Goal: Information Seeking & Learning: Check status

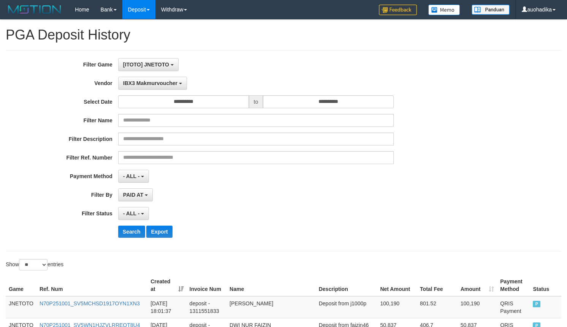
select select "**********"
select select "**"
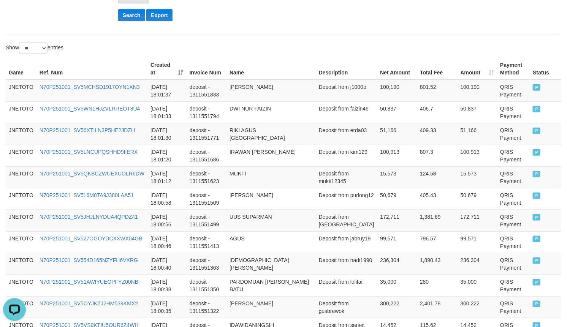
scroll to position [6, 0]
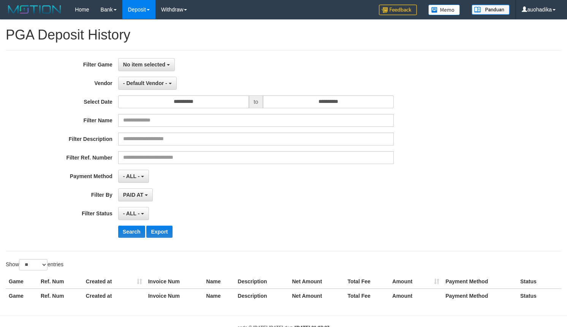
select select
select select "**"
click at [154, 68] on button "No item selected" at bounding box center [146, 64] width 57 height 13
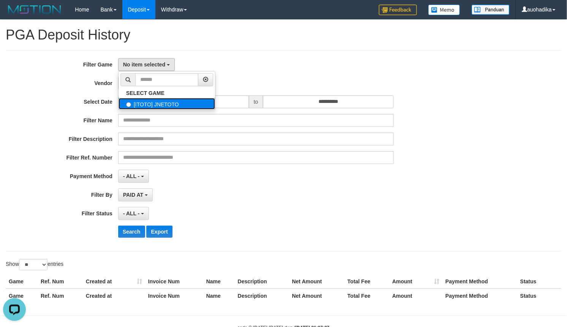
click at [151, 103] on label "[ITOTO] JNETOTO" at bounding box center [167, 103] width 97 height 11
select select "***"
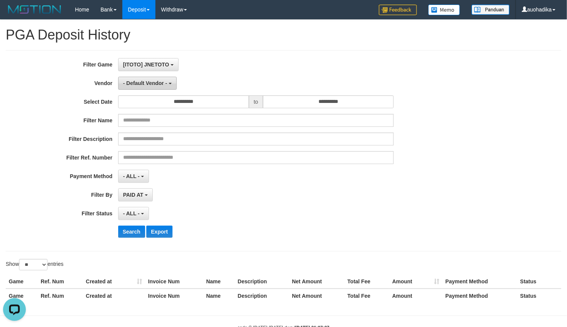
scroll to position [6, 0]
click at [151, 89] on button "- Default Vendor -" at bounding box center [147, 83] width 59 height 13
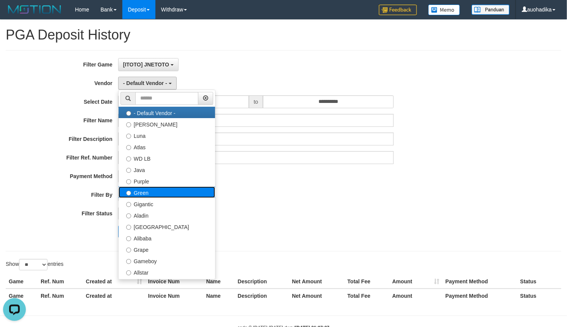
click at [149, 194] on label "Green" at bounding box center [167, 192] width 97 height 11
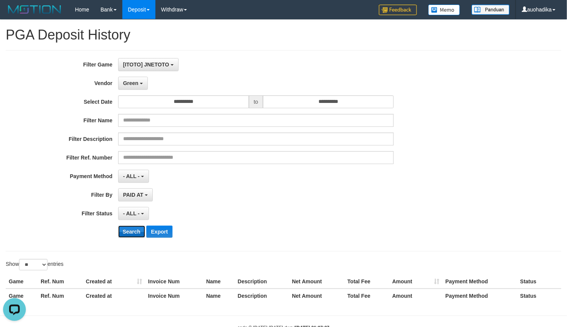
click at [131, 234] on button "Search" at bounding box center [131, 232] width 27 height 12
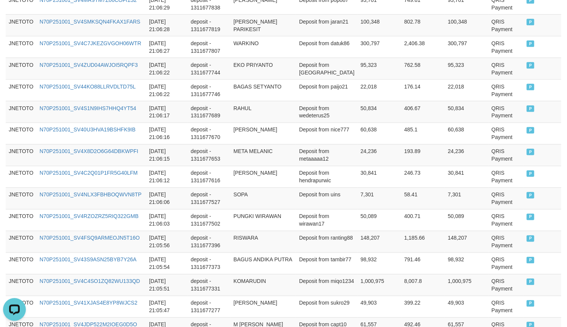
scroll to position [597, 0]
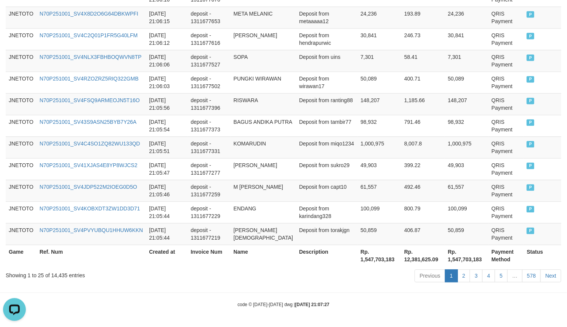
click at [61, 273] on div "Showing 1 to 25 of 14,435 entries" at bounding box center [118, 274] width 225 height 11
copy div "14,435"
click at [365, 261] on th "Rp. 1,547,703,183" at bounding box center [380, 256] width 44 height 22
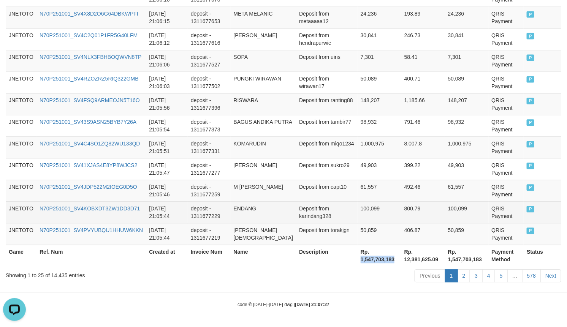
copy th "1,547,703,183"
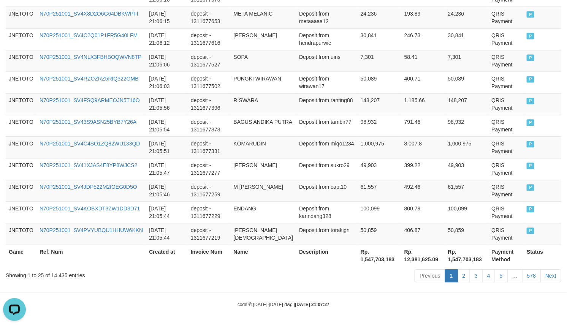
click at [388, 306] on div "code © 2012-2018 dwg | 2025/10/01 21:07:27" at bounding box center [283, 305] width 567 height 8
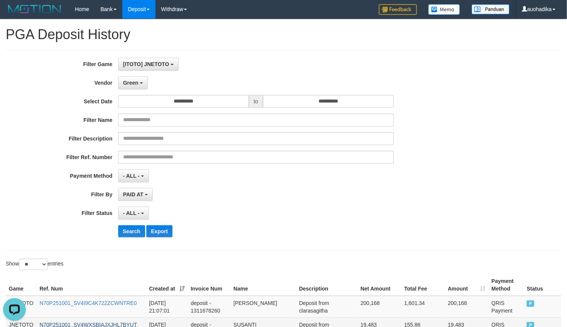
scroll to position [0, 0]
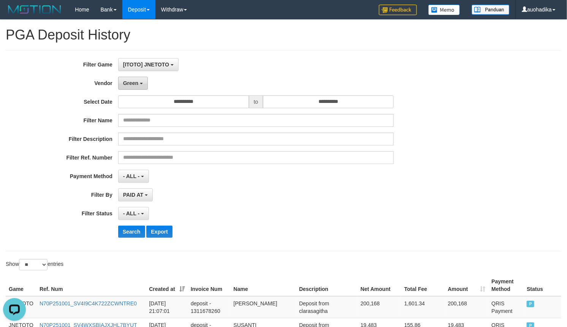
click at [145, 86] on button "Green" at bounding box center [133, 83] width 30 height 13
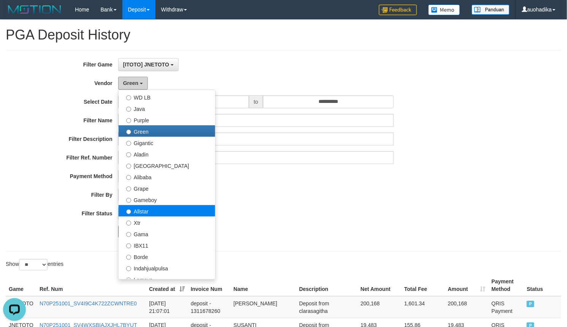
scroll to position [63, 0]
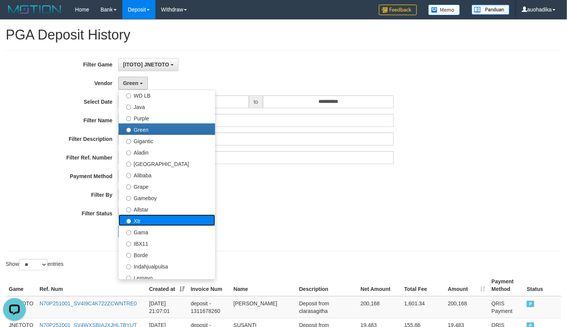
click at [150, 219] on label "Xtr" at bounding box center [167, 220] width 97 height 11
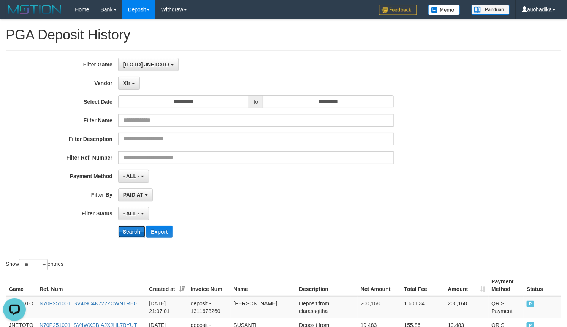
click at [130, 233] on button "Search" at bounding box center [131, 232] width 27 height 12
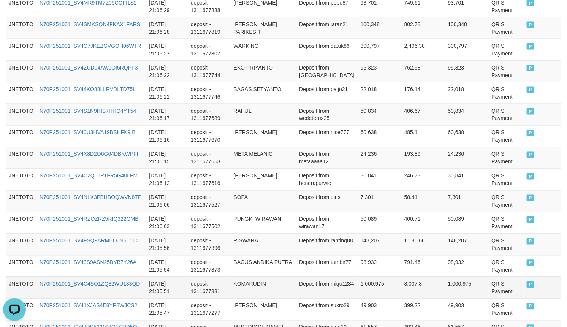
scroll to position [597, 0]
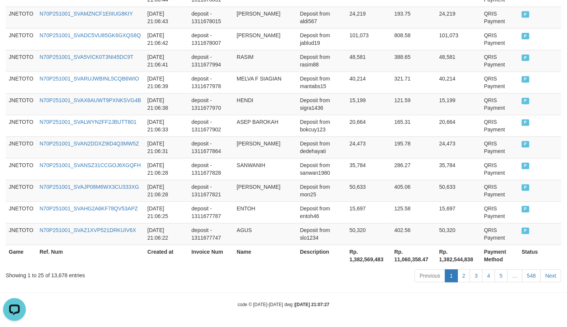
click at [56, 274] on div "Showing 1 to 25 of 13,678 entries" at bounding box center [118, 274] width 225 height 11
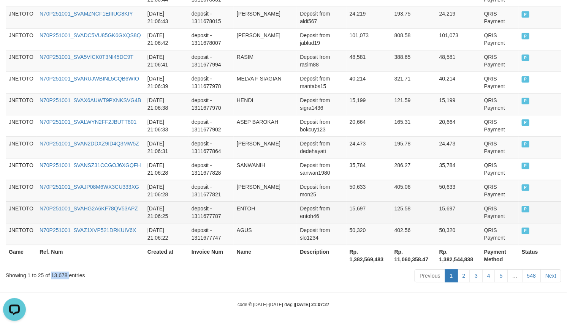
copy div "13,678"
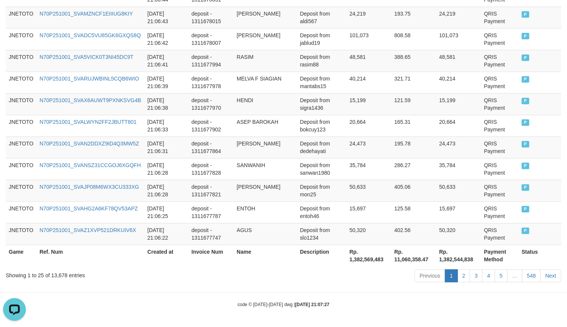
click at [237, 283] on div "Previous 1 2 3 4 5 … 548 Next" at bounding box center [401, 277] width 331 height 16
click at [367, 256] on th "Rp. 1,382,569,483" at bounding box center [369, 256] width 45 height 22
copy th "1,382,569,483"
click at [403, 305] on div "code © 2012-2018 dwg | 2025/10/01 21:07:27" at bounding box center [283, 305] width 567 height 8
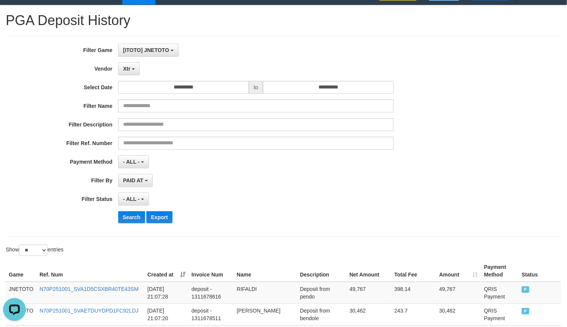
scroll to position [0, 0]
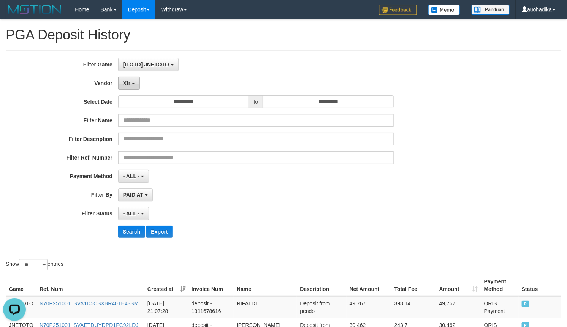
click at [132, 81] on button "Xtr" at bounding box center [129, 83] width 22 height 13
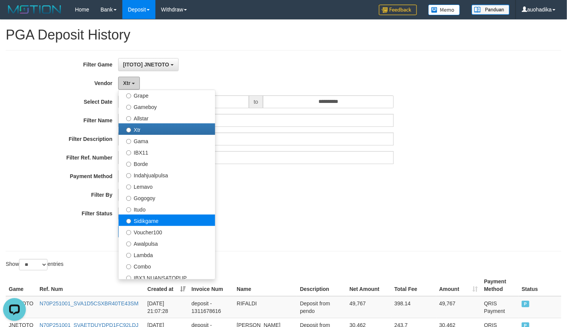
scroll to position [253, 0]
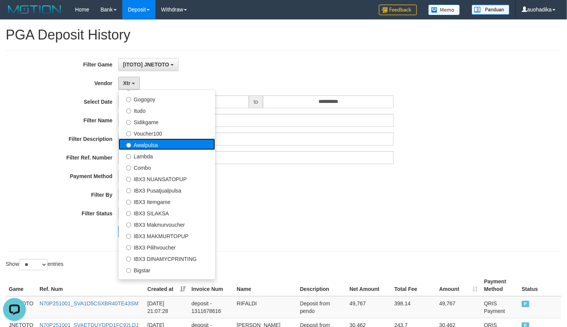
click at [154, 149] on label "Awalpulsa" at bounding box center [167, 144] width 97 height 11
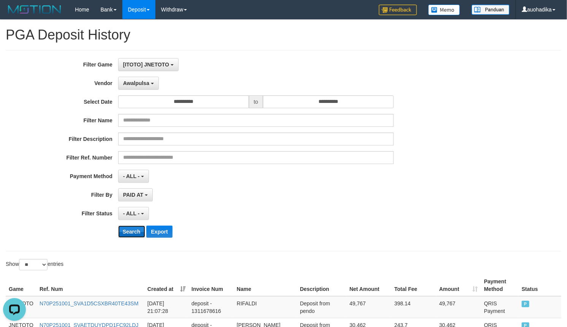
click at [134, 230] on button "Search" at bounding box center [131, 232] width 27 height 12
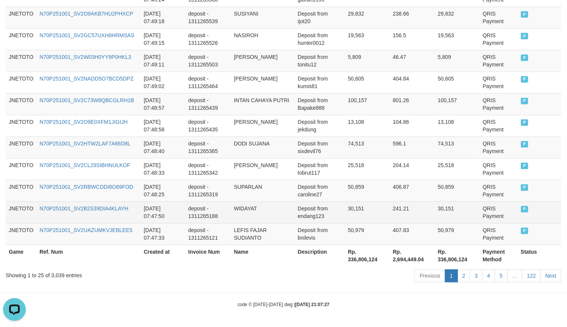
scroll to position [597, 0]
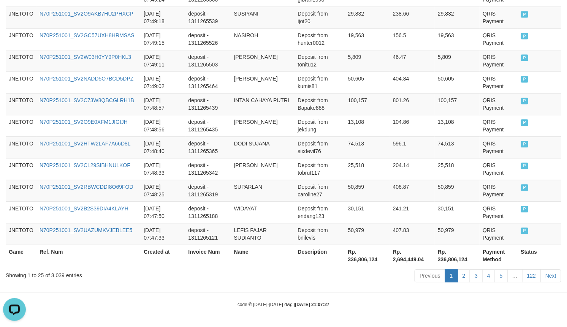
drag, startPoint x: 437, startPoint y: 302, endPoint x: 423, endPoint y: 311, distance: 16.6
click at [437, 303] on div "code © 2012-2018 dwg | 2025/10/01 21:07:27" at bounding box center [283, 305] width 567 height 8
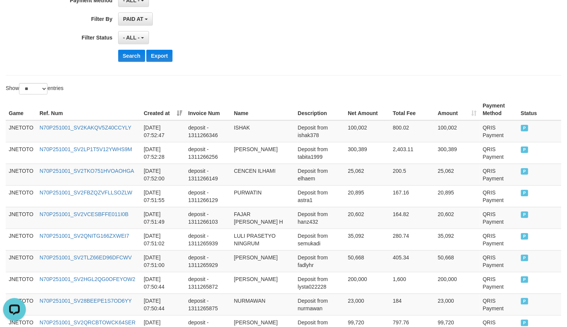
scroll to position [27, 0]
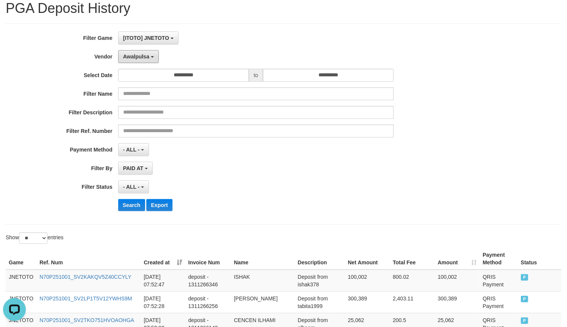
drag, startPoint x: 147, startPoint y: 59, endPoint x: 161, endPoint y: 158, distance: 99.7
click at [147, 60] on button "Awalpulsa" at bounding box center [138, 56] width 41 height 13
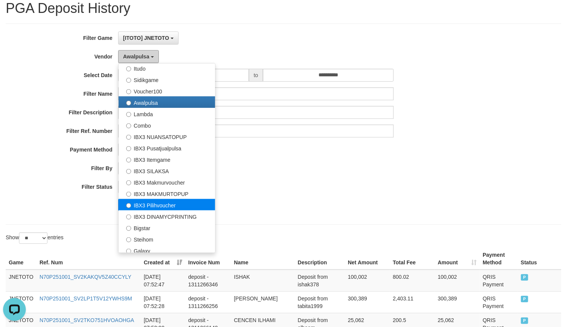
scroll to position [283, 0]
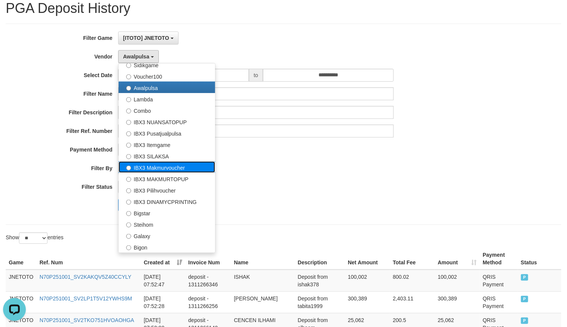
click at [173, 168] on label "IBX3 Makmurvoucher" at bounding box center [167, 166] width 97 height 11
select select "**********"
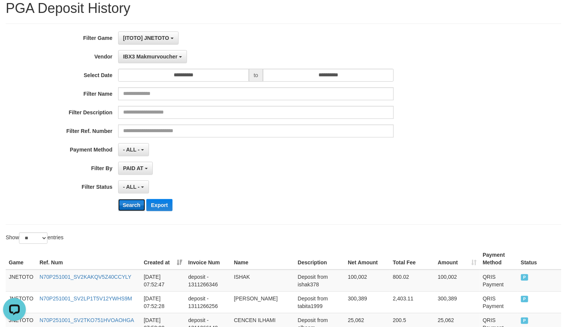
click at [135, 204] on button "Search" at bounding box center [131, 205] width 27 height 12
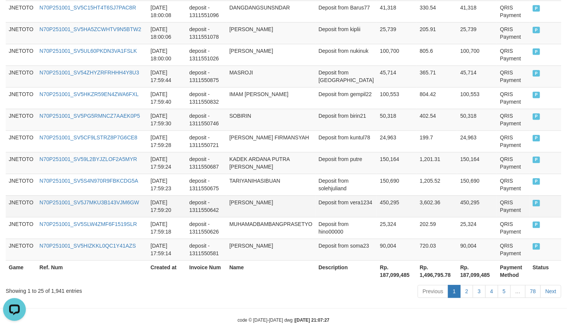
scroll to position [597, 0]
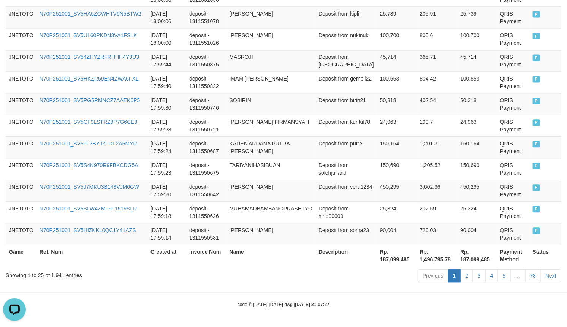
click at [393, 304] on div "code © 2012-2018 dwg | 2025/10/01 21:07:27" at bounding box center [283, 305] width 567 height 8
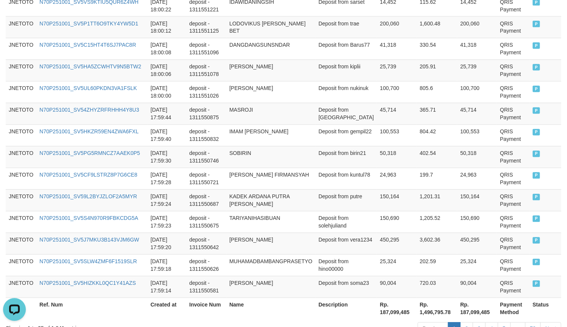
scroll to position [407, 0]
